Goal: Information Seeking & Learning: Learn about a topic

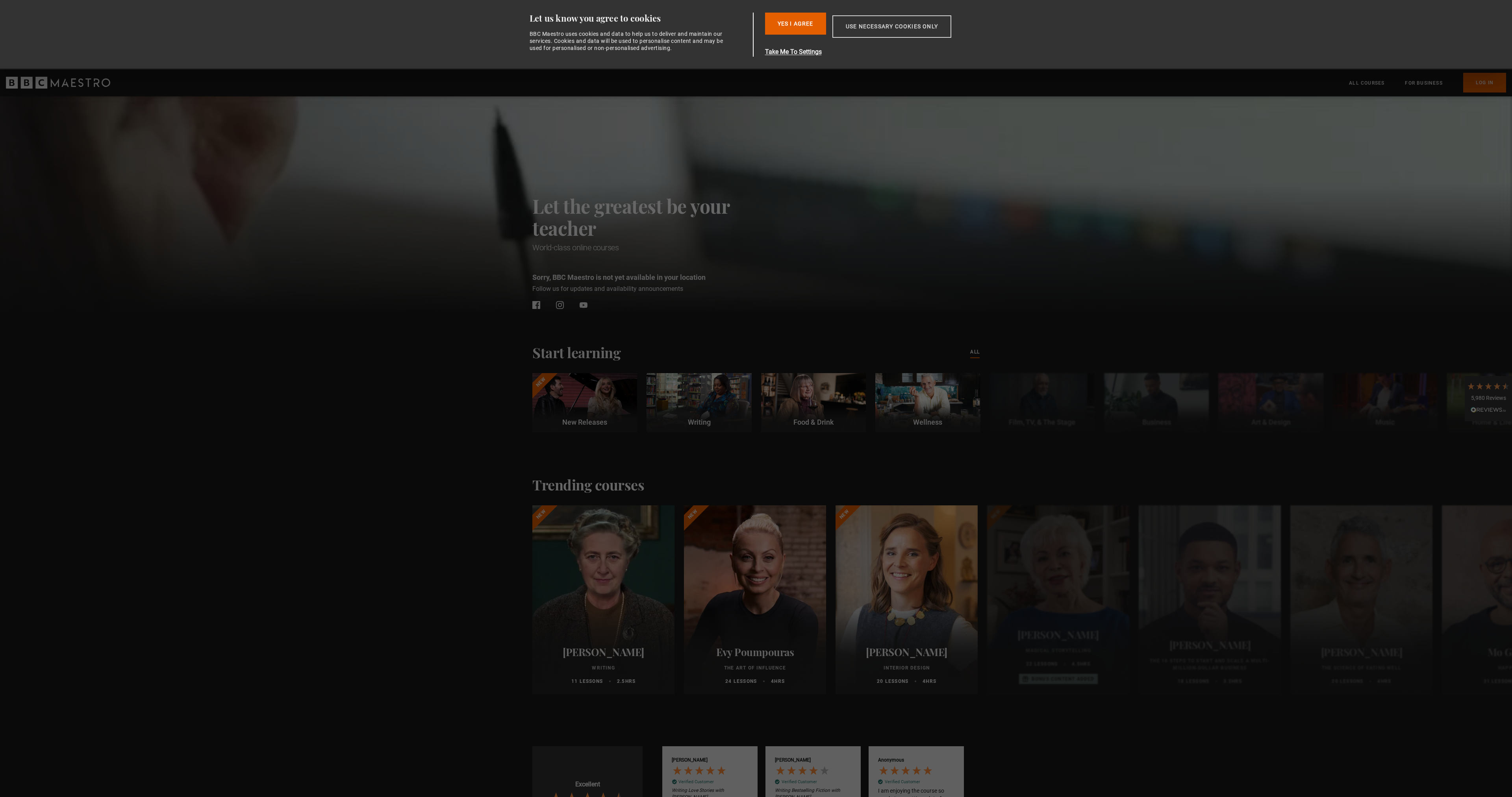
click at [892, 29] on button "Use necessary cookies only" at bounding box center [892, 26] width 119 height 22
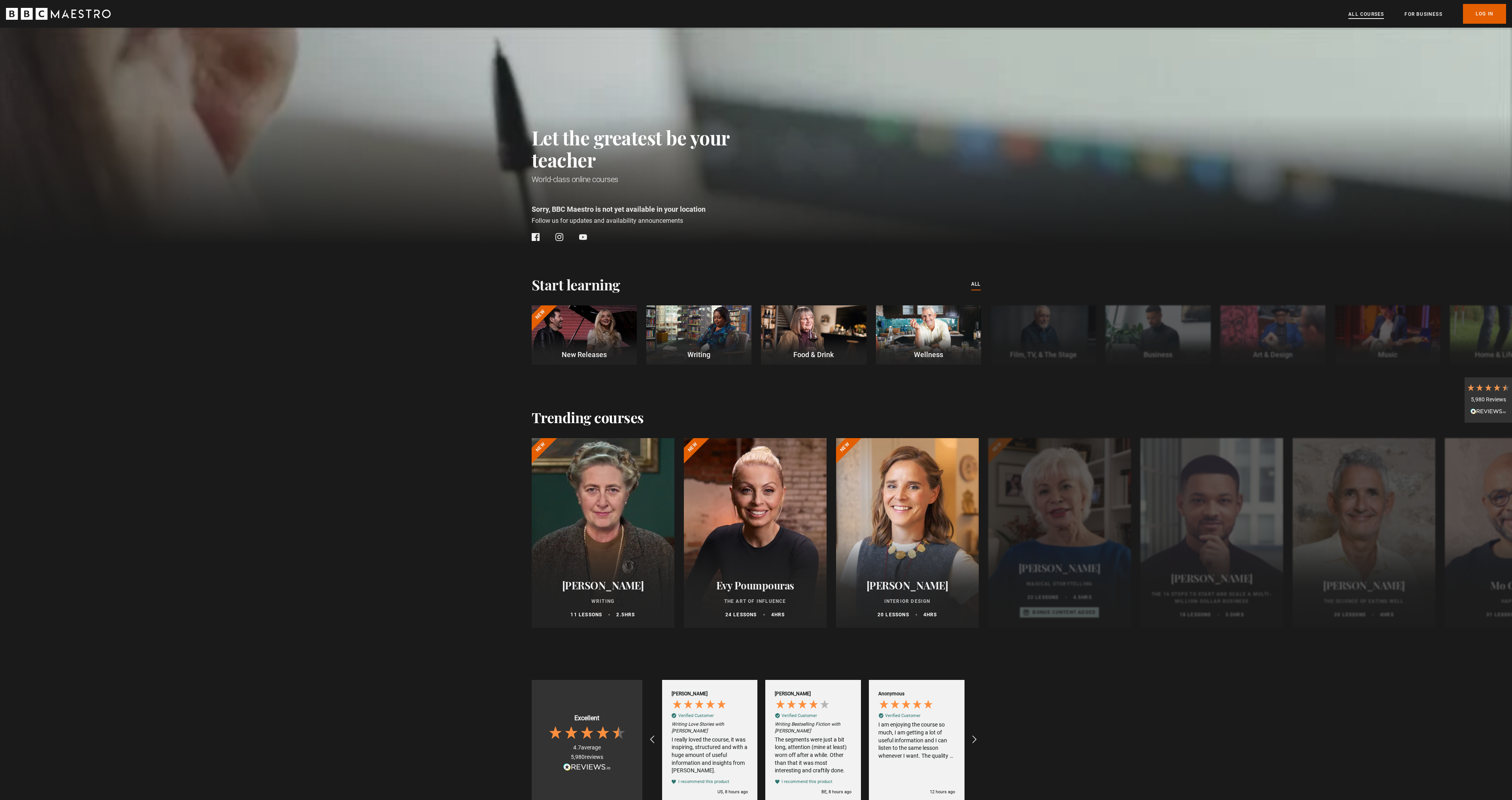
click at [1373, 14] on link "All Courses" at bounding box center [1366, 14] width 35 height 8
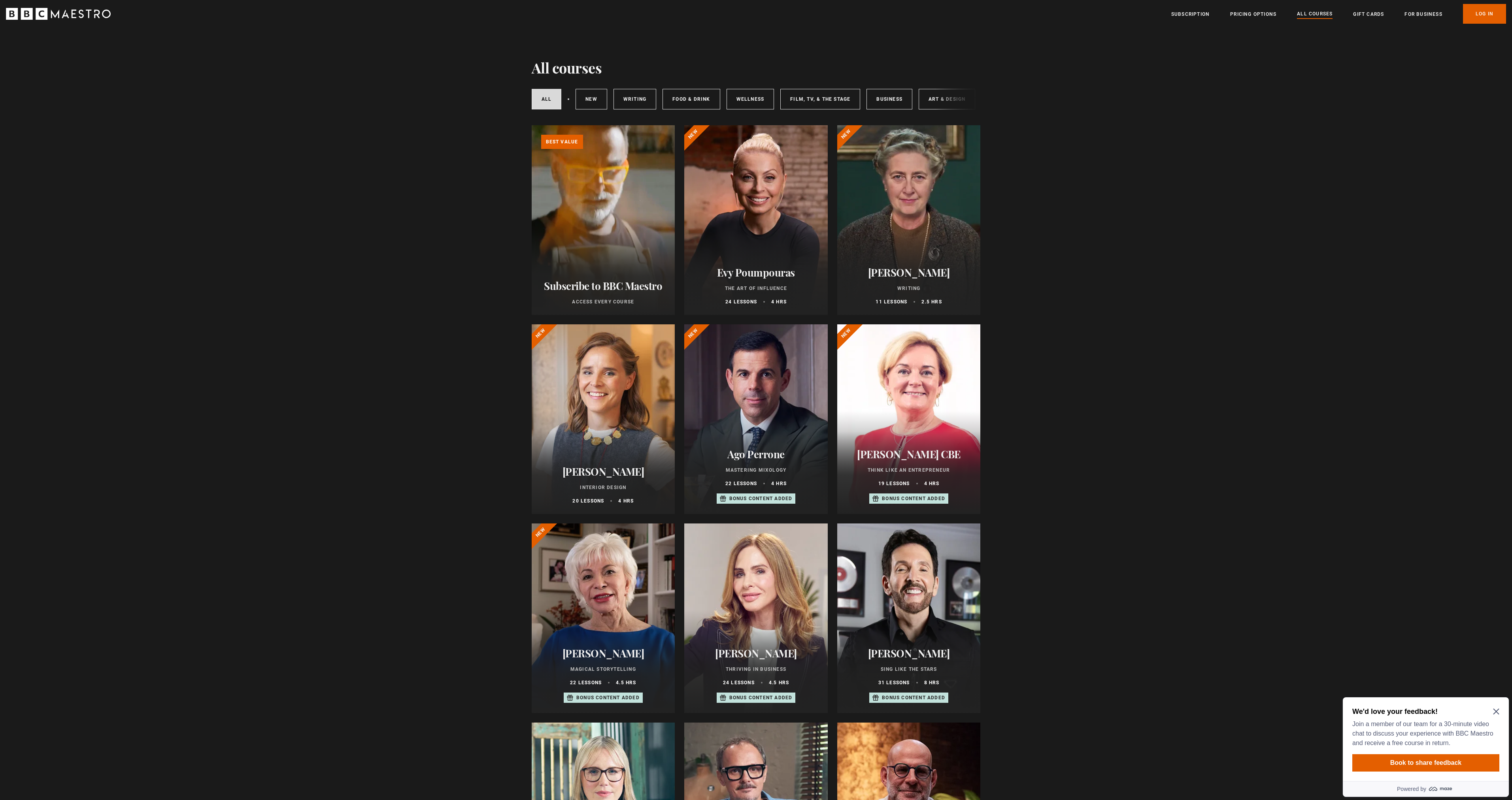
drag, startPoint x: 632, startPoint y: 111, endPoint x: 728, endPoint y: 113, distance: 96.0
click at [682, 113] on div "All courses New courses Writing Food & Drink Wellness Film, TV, & The Stage Bus…" at bounding box center [756, 100] width 449 height 27
drag, startPoint x: 944, startPoint y: 111, endPoint x: 883, endPoint y: 111, distance: 61.0
click at [884, 111] on div "All courses New courses Writing Food & Drink Wellness Film, TV, & The Stage Bus…" at bounding box center [756, 100] width 449 height 27
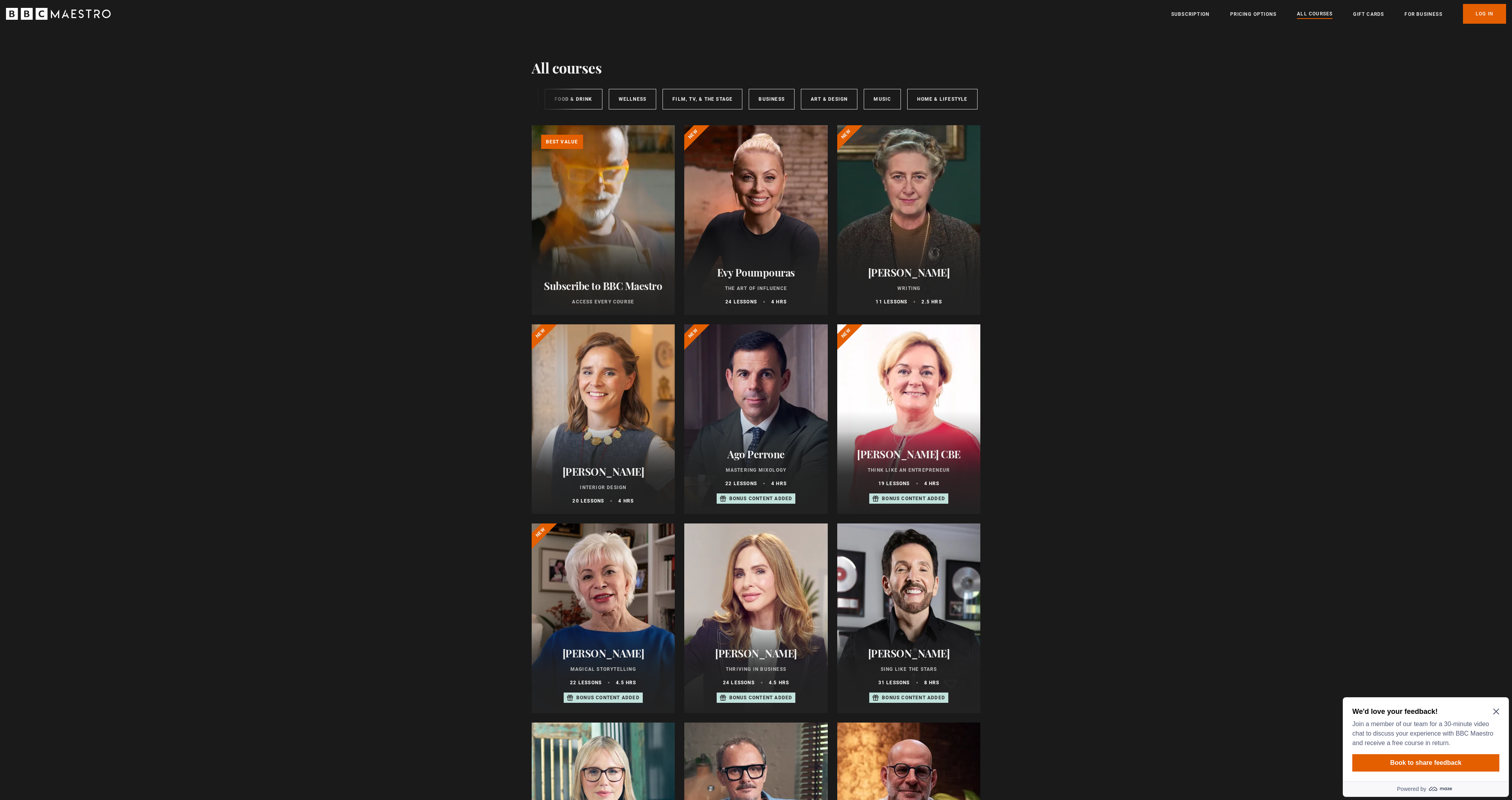
drag, startPoint x: 818, startPoint y: 111, endPoint x: 796, endPoint y: 114, distance: 22.2
click at [798, 113] on div "All courses New courses Writing Food & Drink Wellness Film, TV, & The Stage Bus…" at bounding box center [756, 100] width 449 height 27
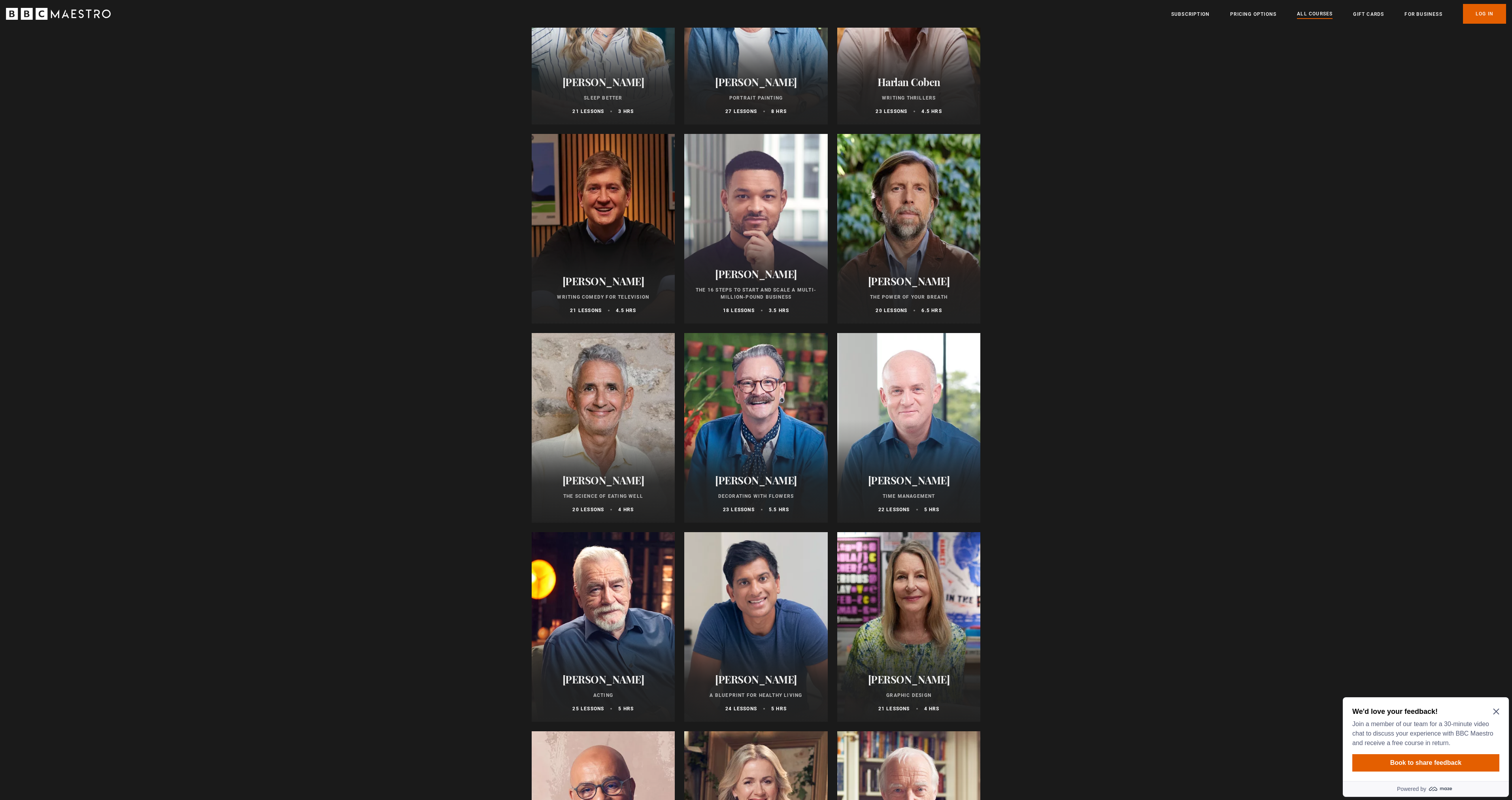
scroll to position [791, 0]
